Goal: Information Seeking & Learning: Learn about a topic

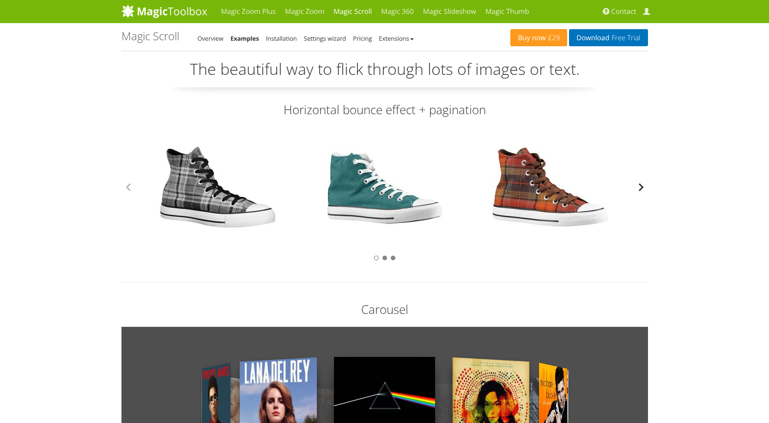
click at [643, 190] on button "button" at bounding box center [641, 187] width 14 height 14
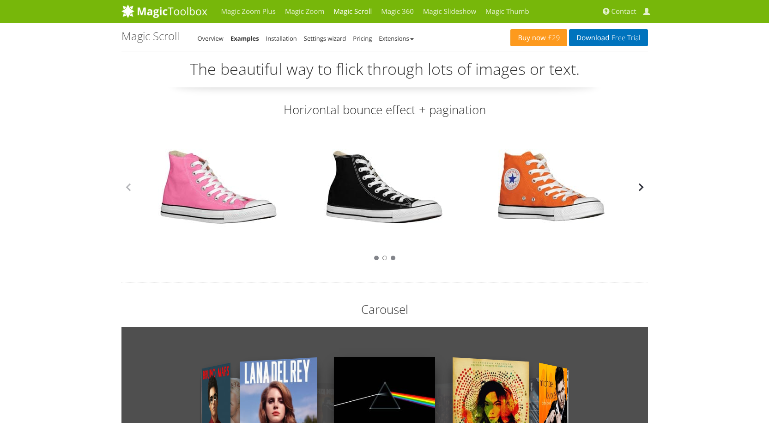
click at [641, 188] on button "button" at bounding box center [641, 187] width 14 height 14
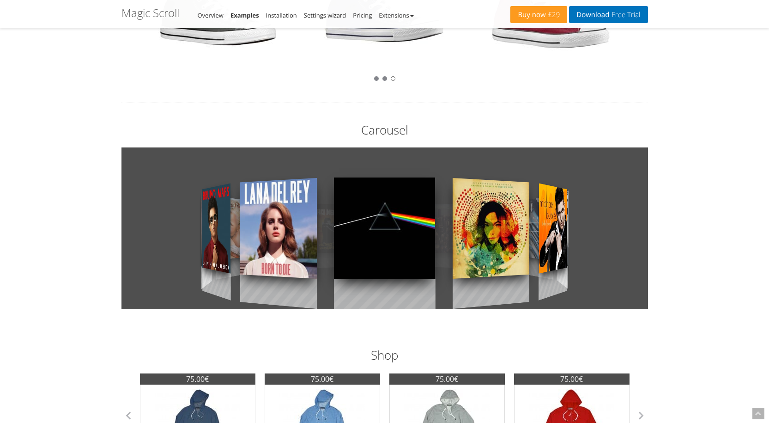
scroll to position [185, 0]
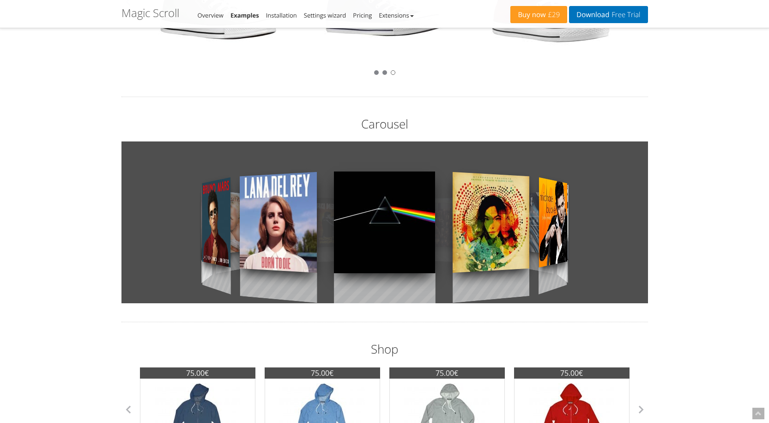
click at [495, 223] on div at bounding box center [490, 222] width 77 height 160
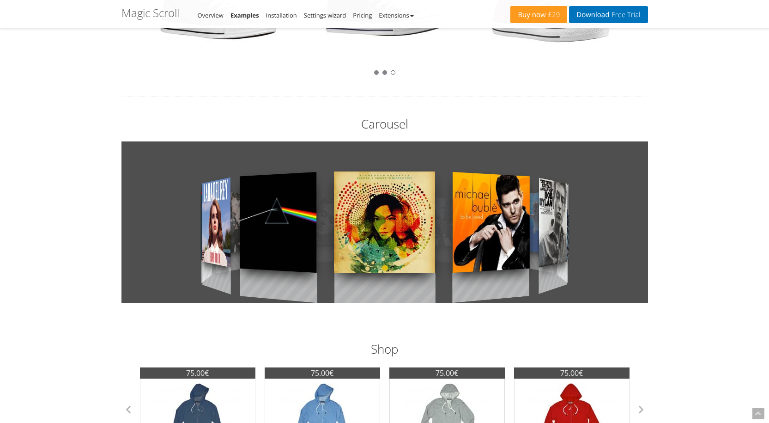
click at [511, 222] on div at bounding box center [490, 222] width 77 height 160
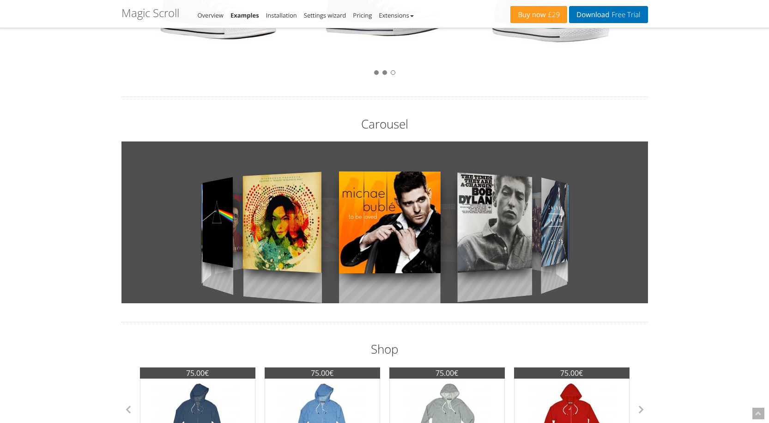
click at [511, 222] on div at bounding box center [494, 222] width 75 height 160
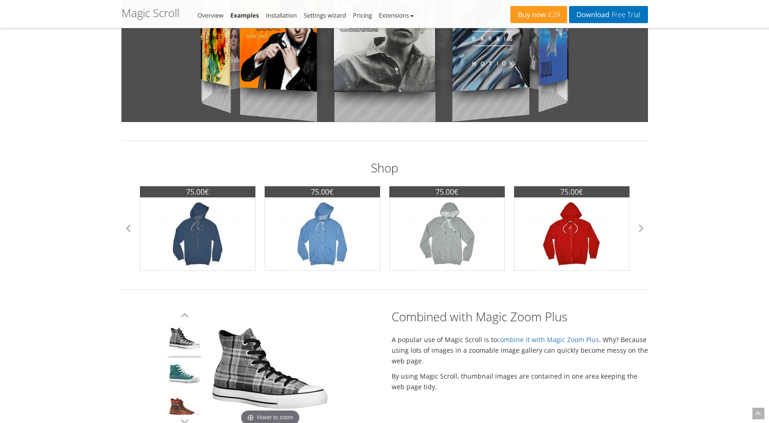
scroll to position [416, 0]
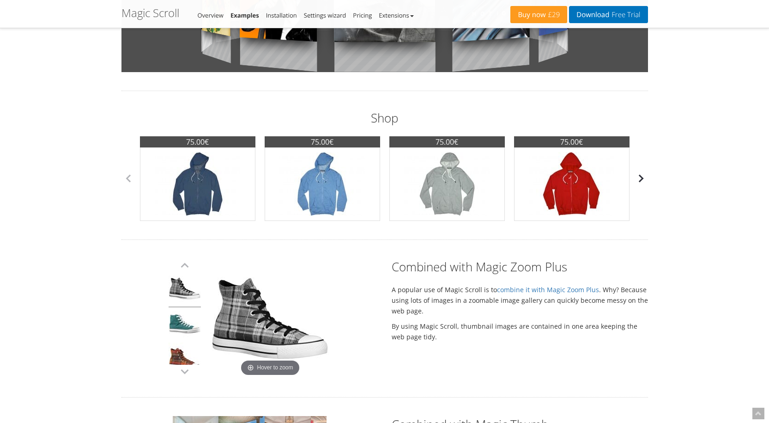
click at [642, 184] on button "button" at bounding box center [641, 178] width 14 height 14
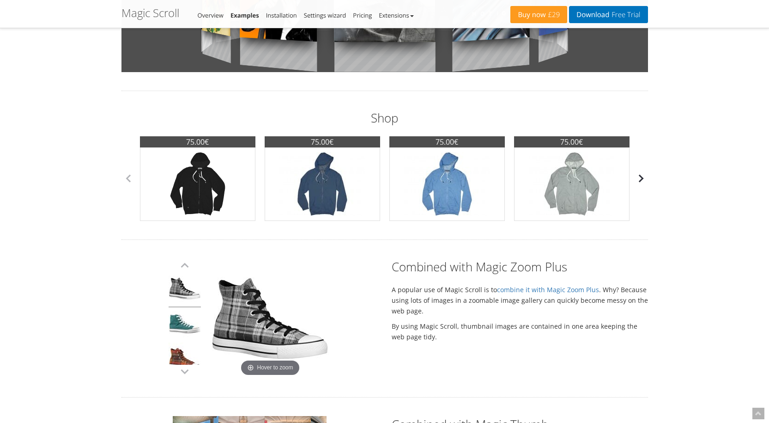
click at [642, 184] on button "button" at bounding box center [641, 178] width 14 height 14
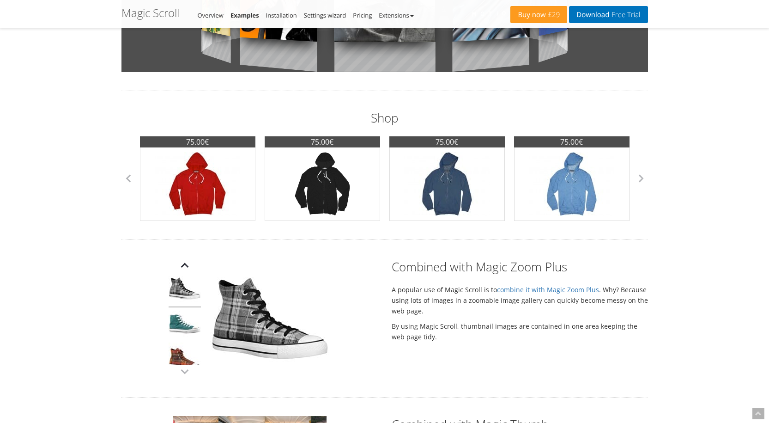
click at [182, 266] on button "button" at bounding box center [185, 265] width 14 height 14
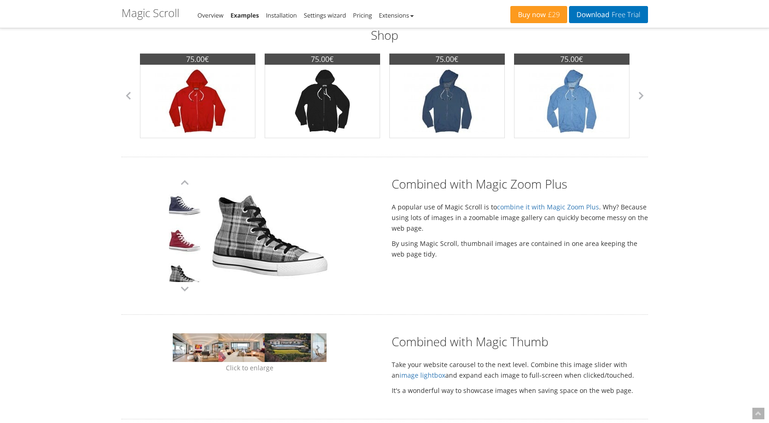
scroll to position [508, 0]
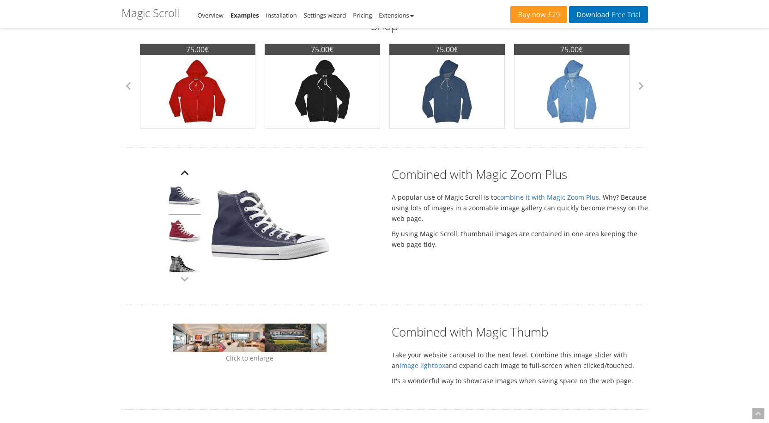
click at [188, 173] on button "button" at bounding box center [185, 173] width 14 height 14
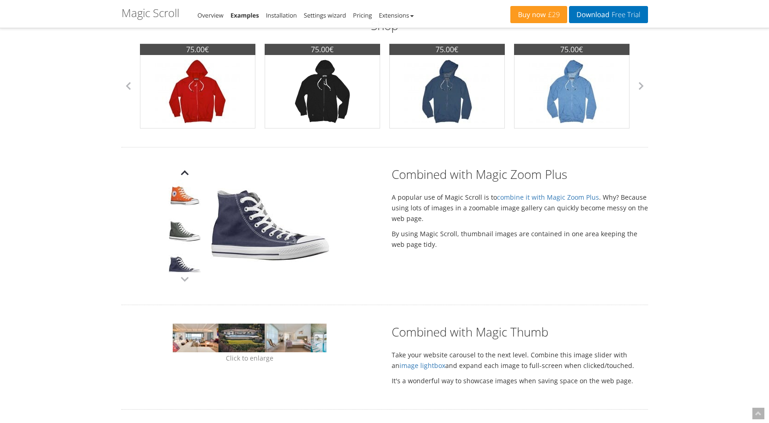
click at [188, 173] on button "button" at bounding box center [185, 173] width 14 height 14
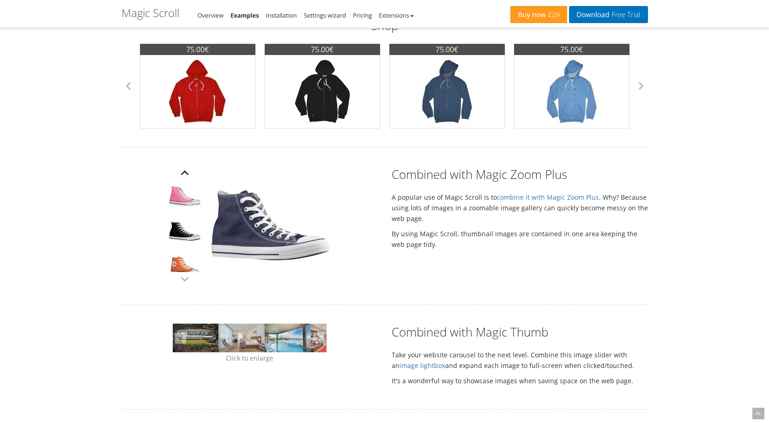
click at [188, 173] on button "button" at bounding box center [185, 173] width 14 height 14
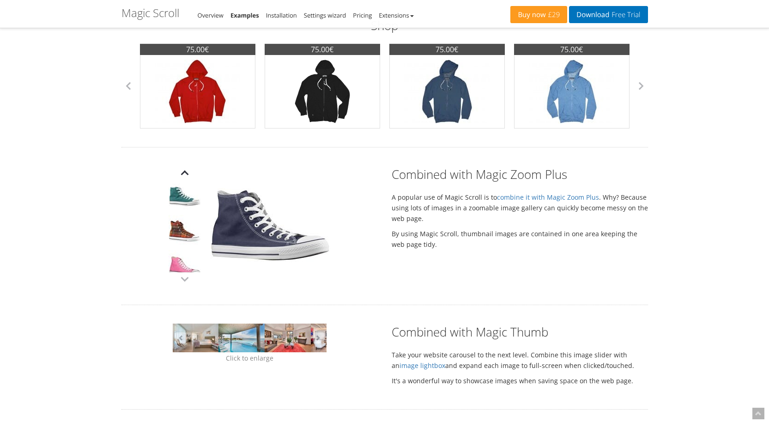
click at [188, 173] on button "button" at bounding box center [185, 173] width 14 height 14
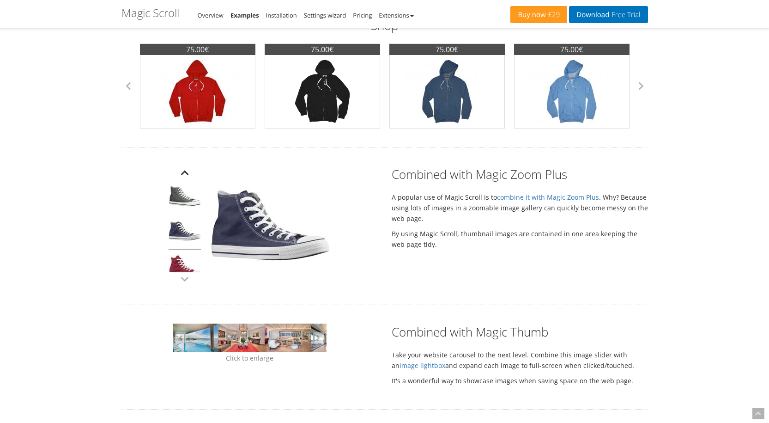
click at [188, 173] on button "button" at bounding box center [185, 173] width 14 height 14
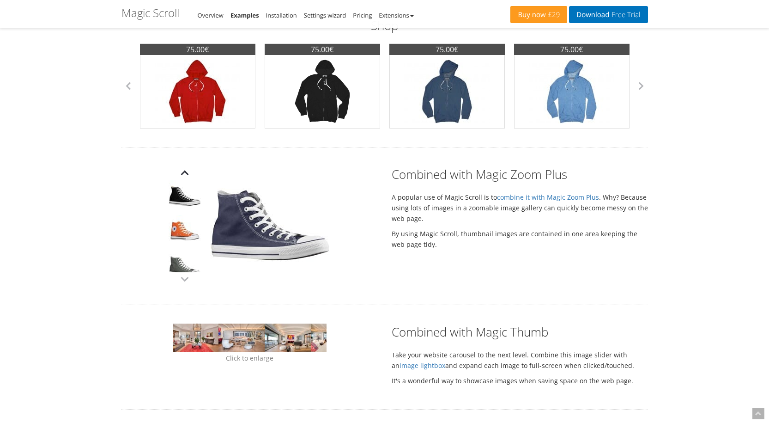
click at [188, 173] on button "button" at bounding box center [185, 173] width 14 height 14
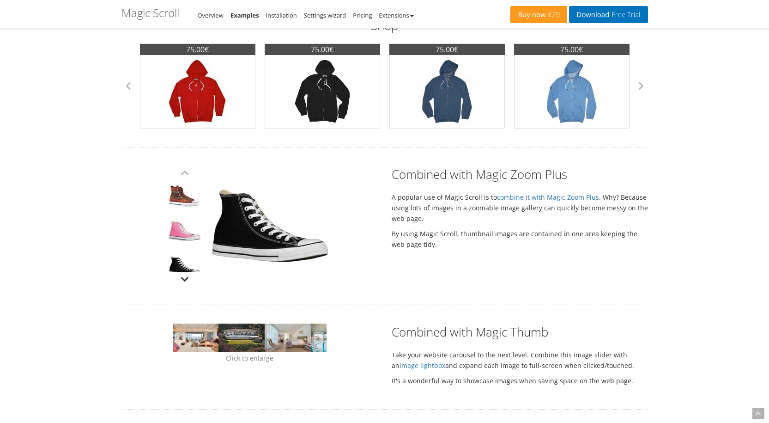
click at [182, 277] on button "button" at bounding box center [185, 279] width 14 height 14
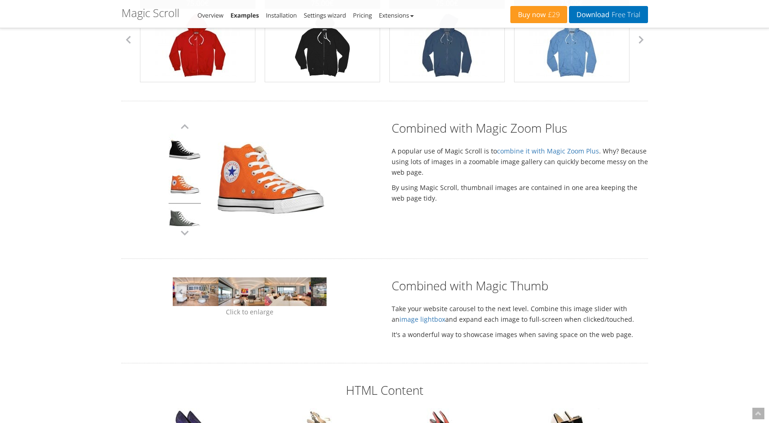
scroll to position [647, 0]
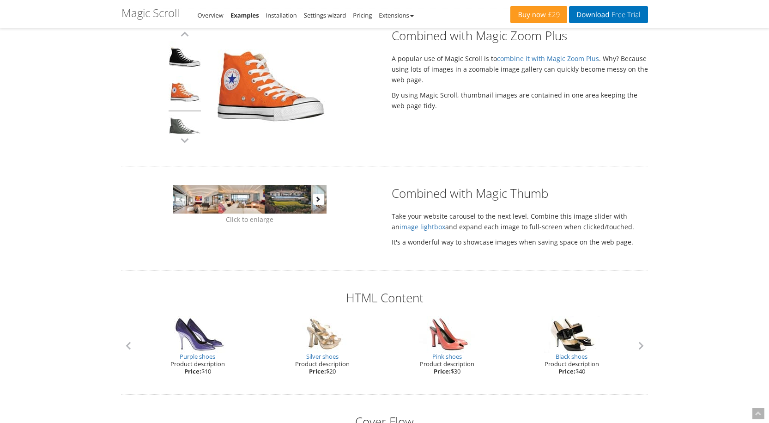
click at [319, 201] on button "button" at bounding box center [318, 199] width 11 height 11
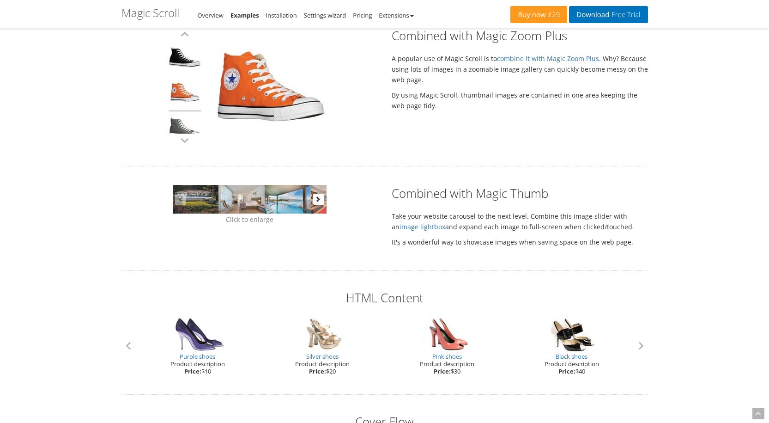
click at [319, 201] on button "button" at bounding box center [318, 199] width 11 height 11
click at [258, 220] on p "Click to enlarge" at bounding box center [249, 219] width 256 height 12
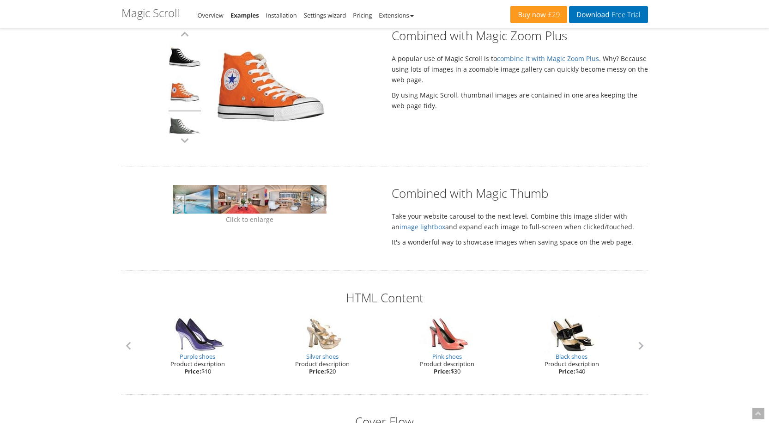
click at [254, 220] on p "Click to enlarge" at bounding box center [249, 219] width 256 height 12
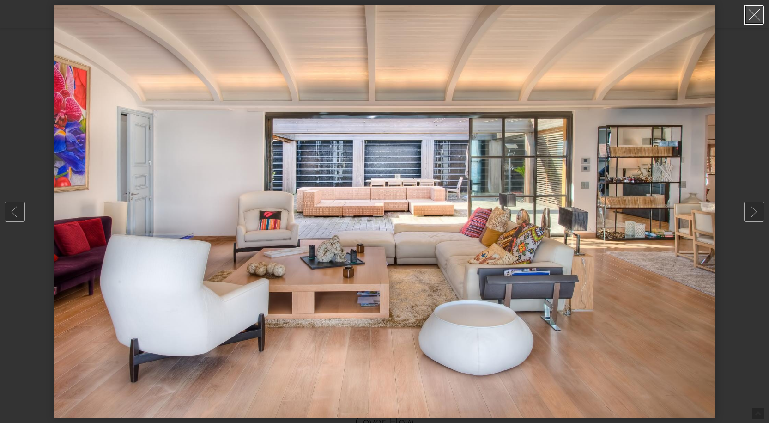
click at [749, 20] on link at bounding box center [754, 15] width 20 height 20
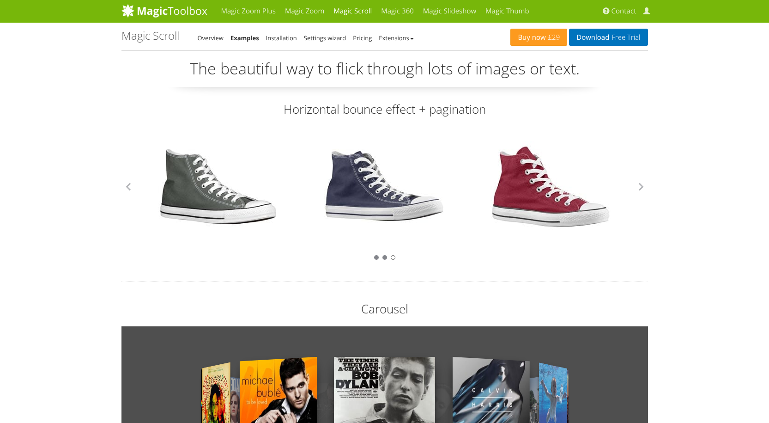
scroll to position [0, 0]
